Goal: Task Accomplishment & Management: Use online tool/utility

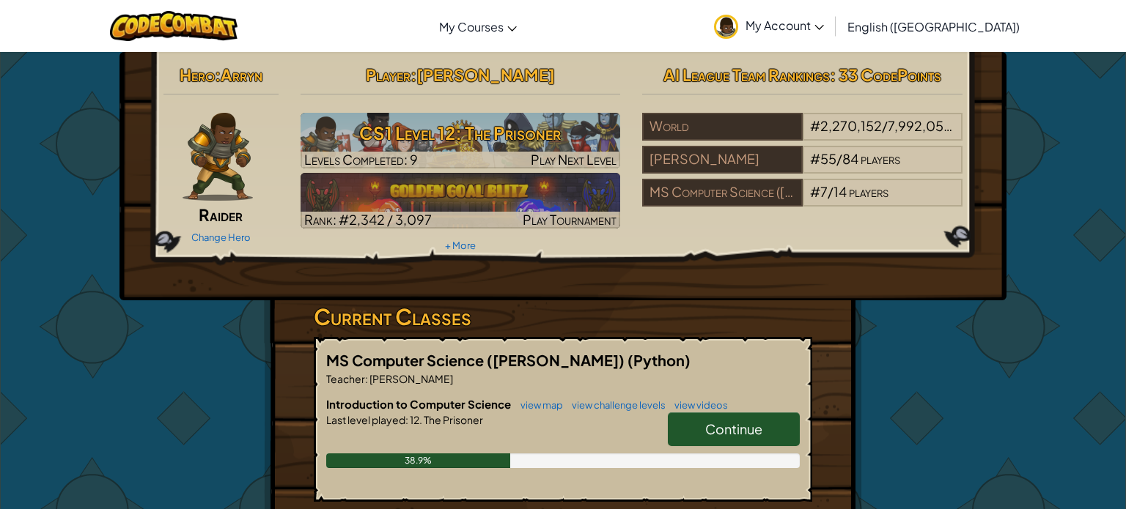
click at [702, 425] on link "Continue" at bounding box center [734, 430] width 132 height 34
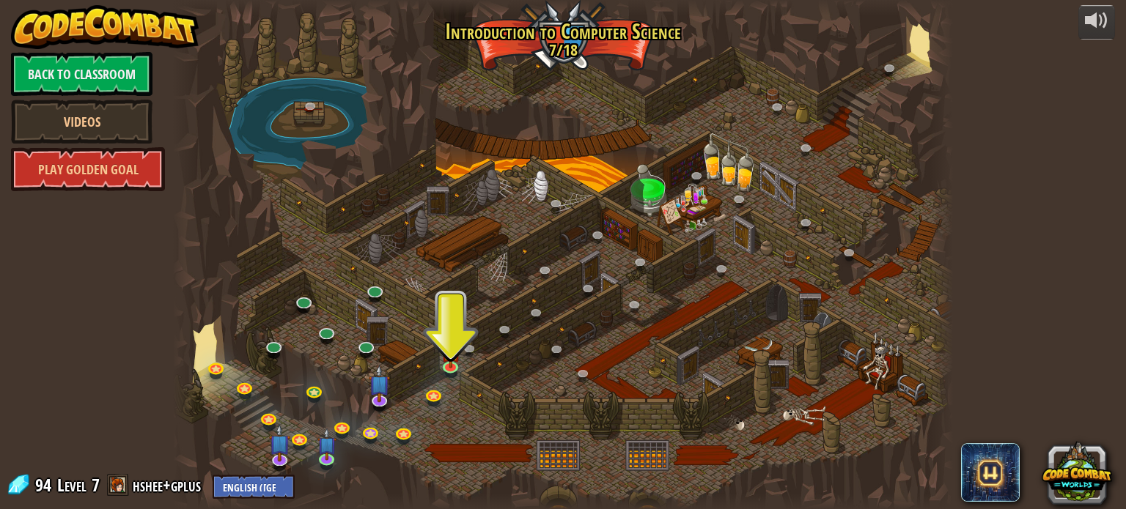
click at [613, 183] on div at bounding box center [562, 254] width 779 height 509
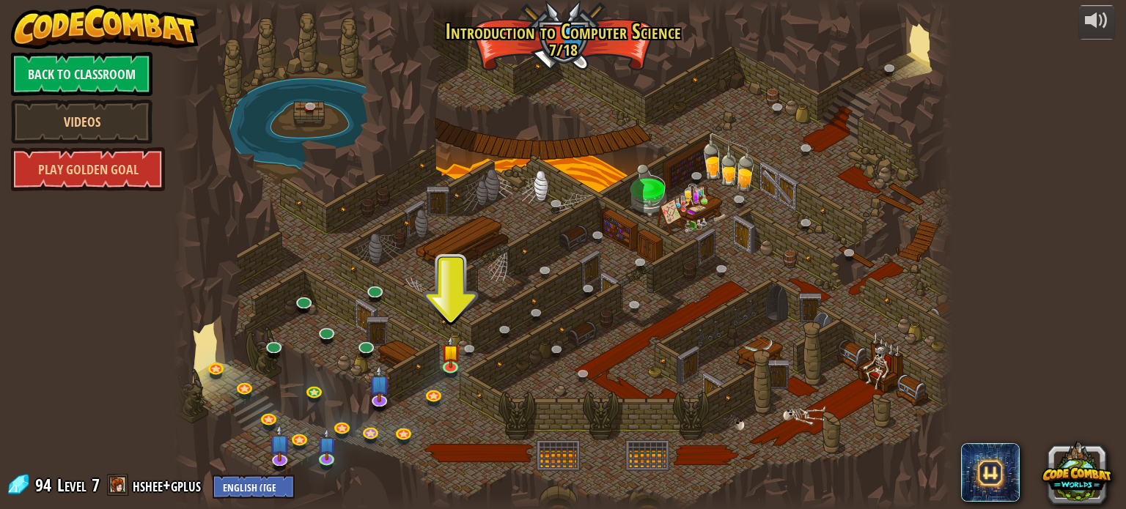
click at [613, 183] on div at bounding box center [562, 254] width 779 height 509
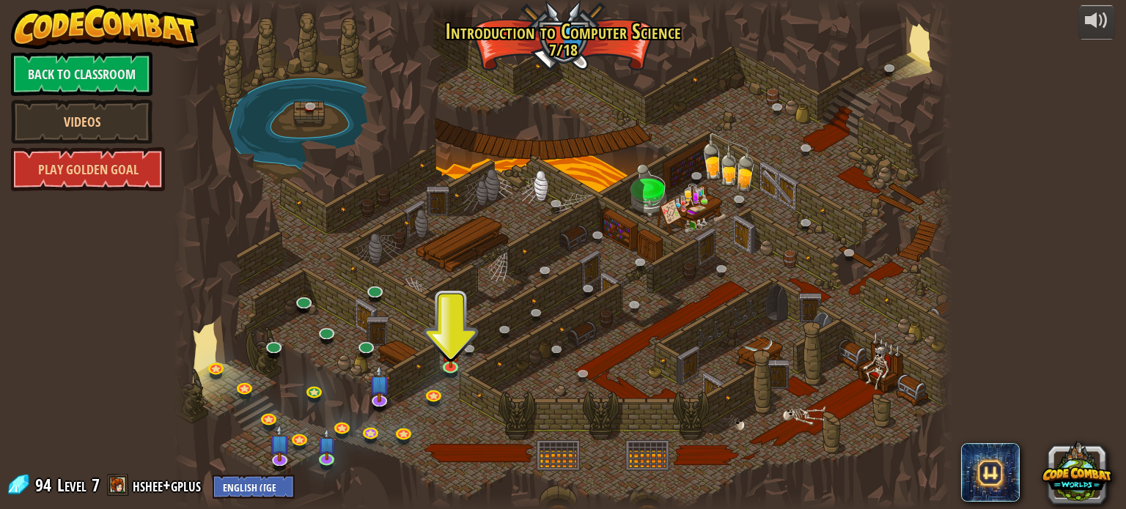
click at [613, 183] on div at bounding box center [562, 254] width 779 height 509
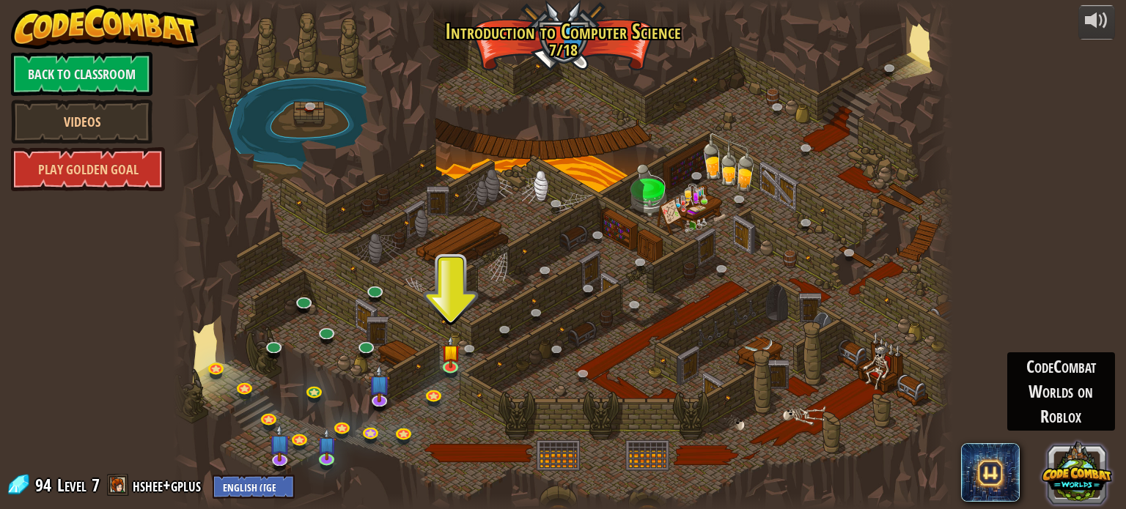
click at [1083, 455] on button at bounding box center [1077, 472] width 70 height 70
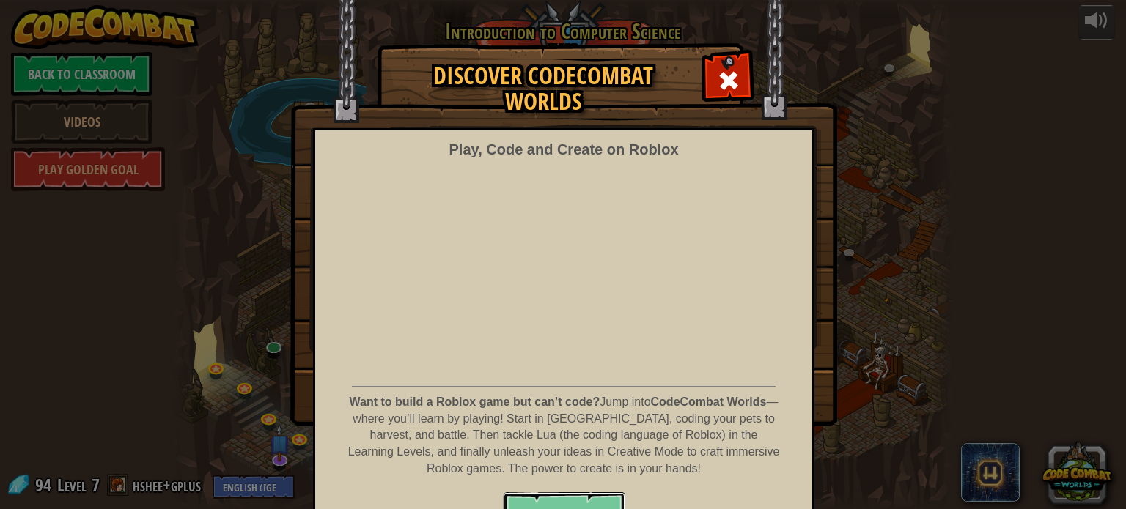
click at [585, 508] on span "PLAY NOW!" at bounding box center [564, 515] width 78 height 23
